Goal: Check status: Check status

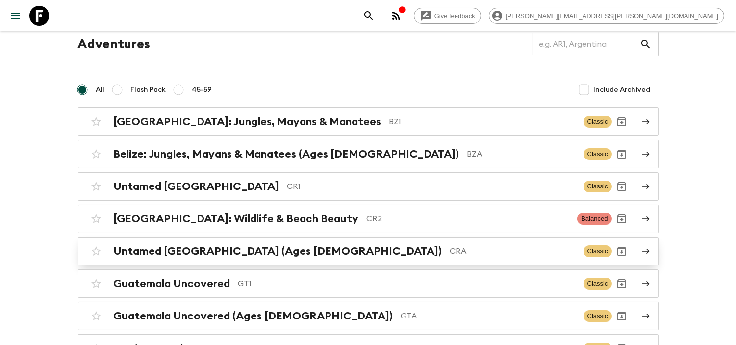
scroll to position [54, 0]
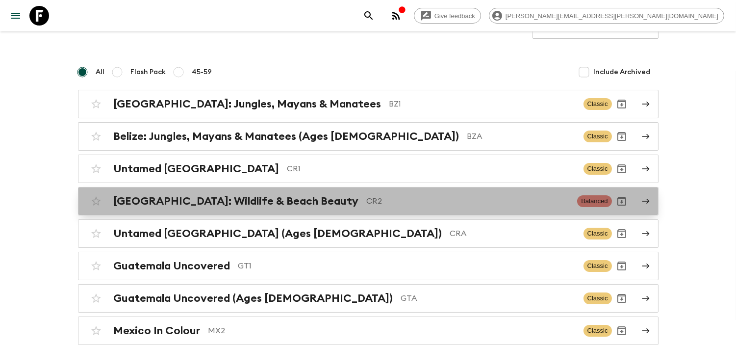
click at [347, 207] on div "[GEOGRAPHIC_DATA]: Wildlife & Beach Beauty CR2 Balanced" at bounding box center [348, 201] width 525 height 20
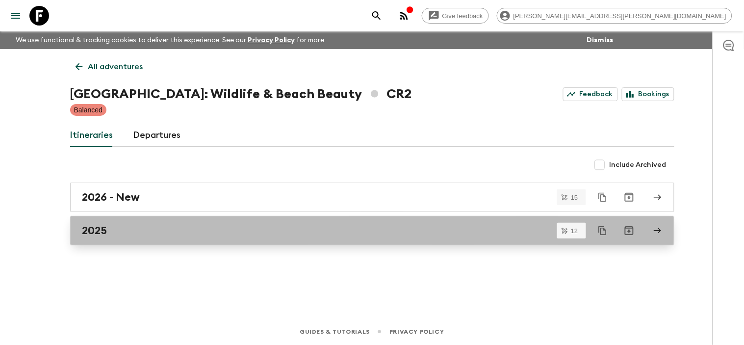
click at [146, 224] on div "2025" at bounding box center [362, 230] width 561 height 13
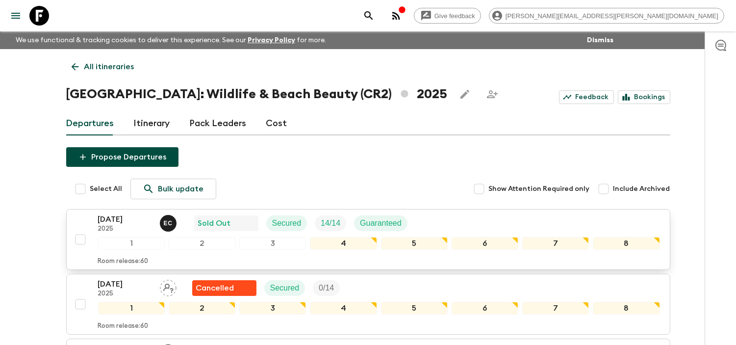
click at [115, 220] on p "[DATE]" at bounding box center [125, 219] width 54 height 12
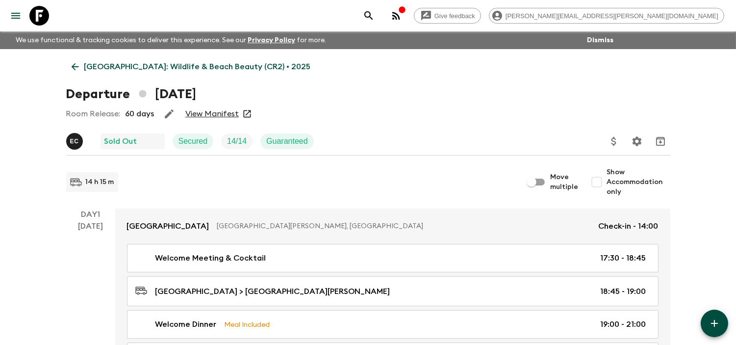
click at [202, 115] on link "View Manifest" at bounding box center [211, 114] width 53 height 10
